Goal: Navigation & Orientation: Go to known website

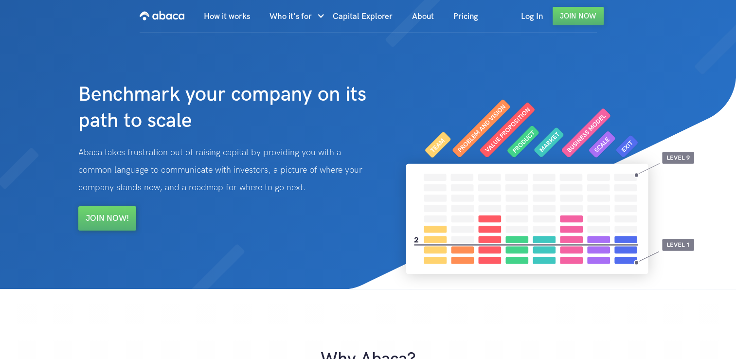
click at [673, 103] on img at bounding box center [542, 194] width 303 height 191
click at [535, 15] on link "Log In" at bounding box center [532, 16] width 41 height 33
click at [677, 68] on div at bounding box center [542, 128] width 313 height 191
click at [527, 16] on link "Log In" at bounding box center [532, 16] width 41 height 33
